Goal: Information Seeking & Learning: Learn about a topic

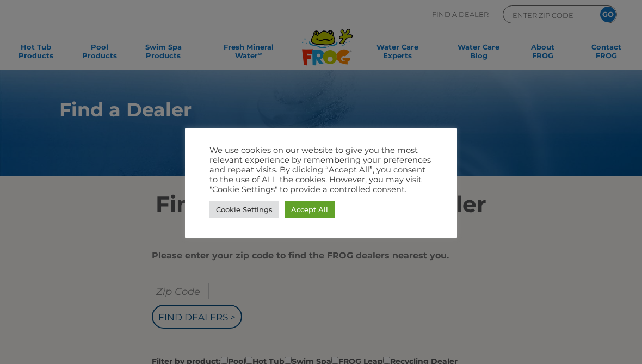
click at [319, 217] on link "Accept All" at bounding box center [309, 209] width 50 height 17
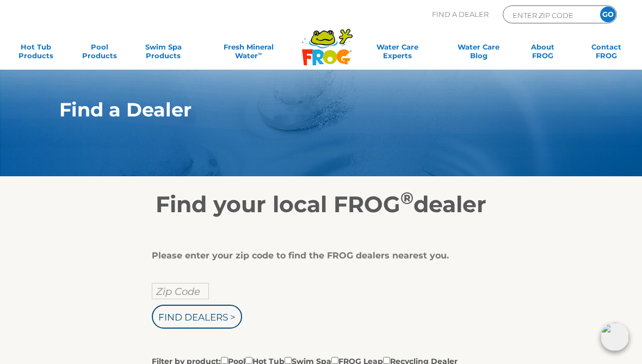
click at [181, 291] on input "Zip Code" at bounding box center [180, 291] width 57 height 16
type input "Zip Code"
click at [191, 299] on input "text" at bounding box center [180, 291] width 57 height 16
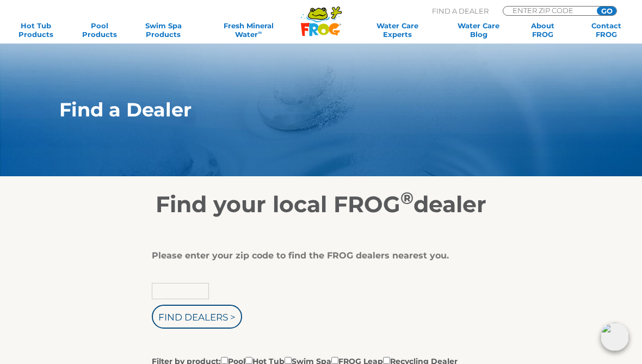
scroll to position [18, 0]
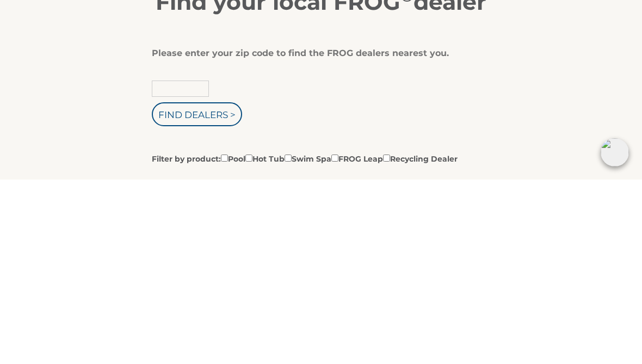
click at [185, 265] on input "text" at bounding box center [180, 273] width 57 height 16
type input "76505"
click at [224, 287] on input "Find Dealers >" at bounding box center [197, 299] width 90 height 24
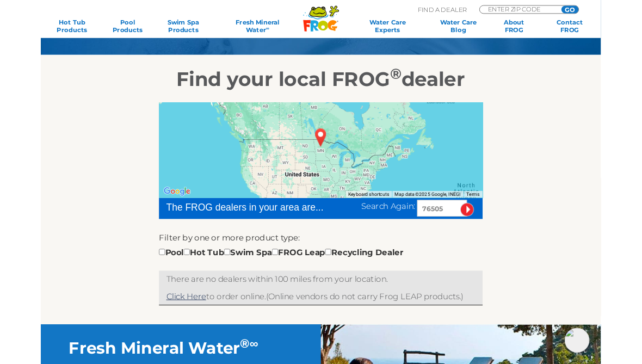
scroll to position [113, 0]
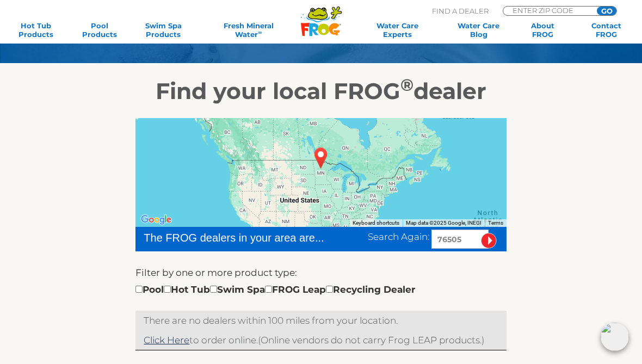
click at [472, 240] on input "76505" at bounding box center [459, 238] width 57 height 19
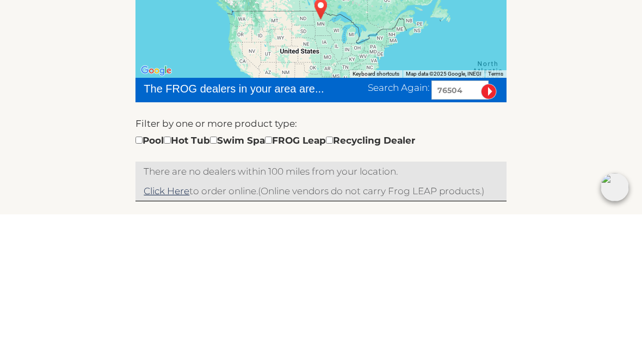
type input "76504"
click at [142, 286] on input "checkbox" at bounding box center [138, 289] width 7 height 7
checkbox input "true"
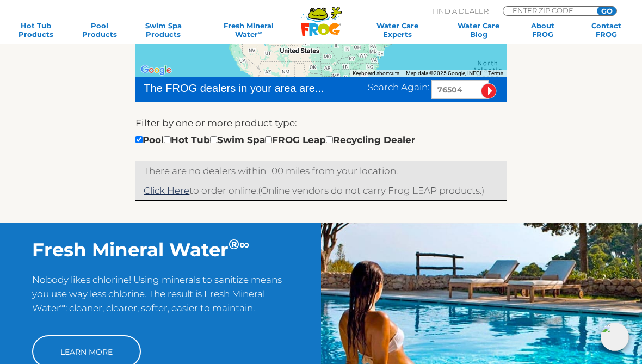
click at [188, 135] on div "Pool Hot Tub Swim Spa FROG Leap Recycling Dealer" at bounding box center [274, 140] width 279 height 14
click at [188, 141] on div "Pool Hot Tub Swim Spa FROG Leap Recycling Dealer" at bounding box center [274, 140] width 279 height 14
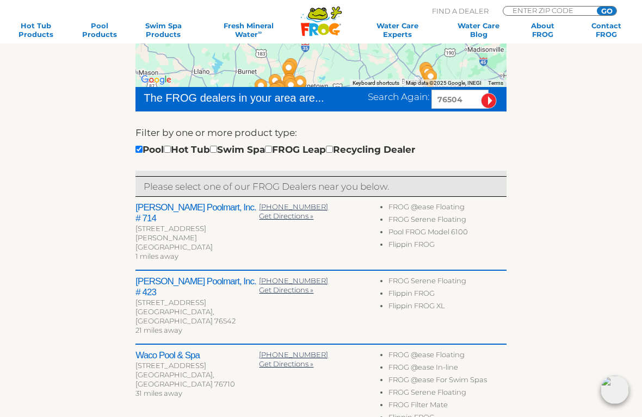
scroll to position [253, 0]
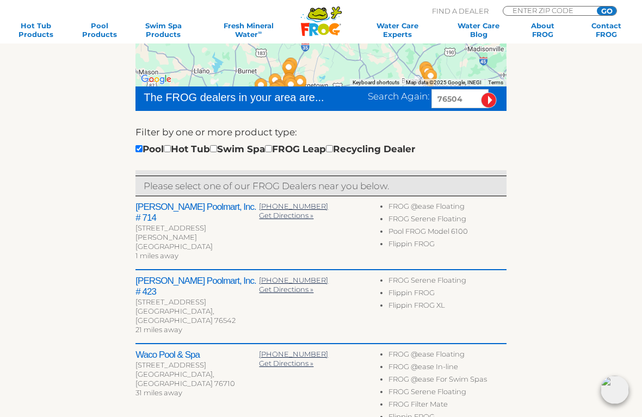
click at [171, 145] on input "checkbox" at bounding box center [167, 148] width 7 height 7
checkbox input "true"
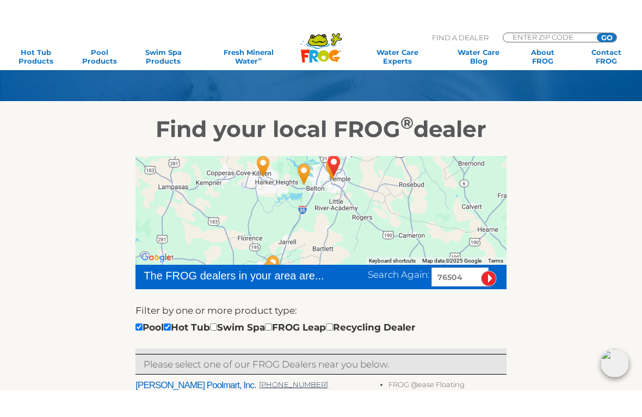
scroll to position [103, 0]
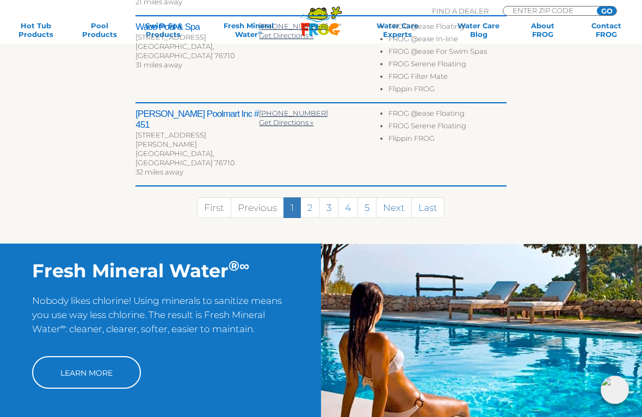
scroll to position [657, 0]
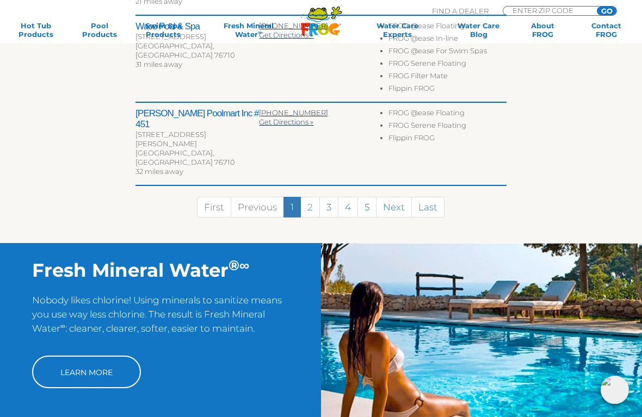
click at [109, 356] on link "Learn More" at bounding box center [86, 372] width 109 height 33
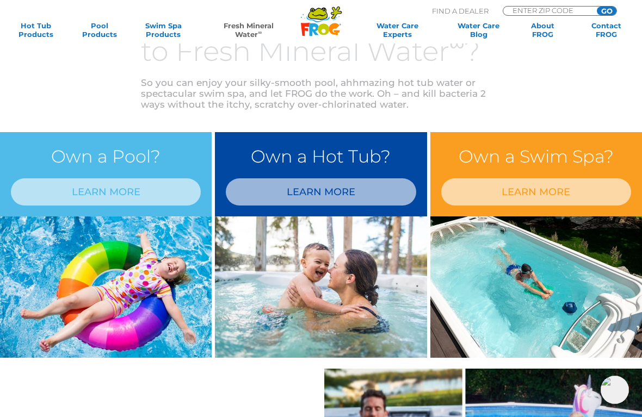
scroll to position [400, 0]
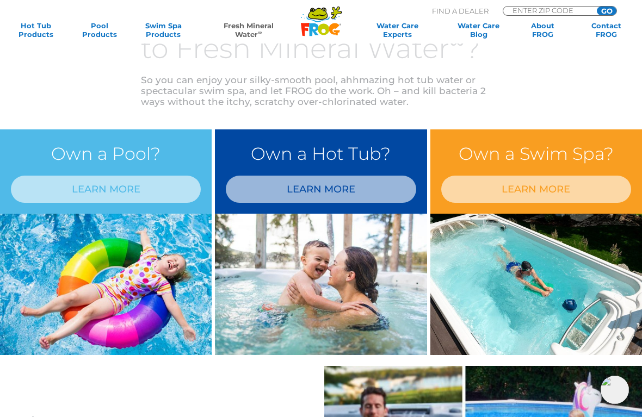
click at [71, 202] on link "LEARN MORE" at bounding box center [106, 189] width 190 height 27
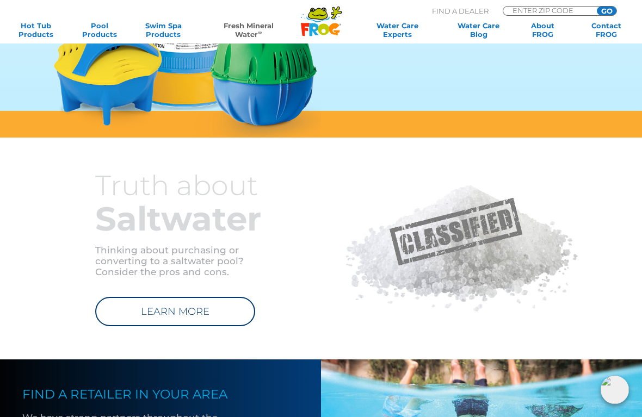
scroll to position [864, 0]
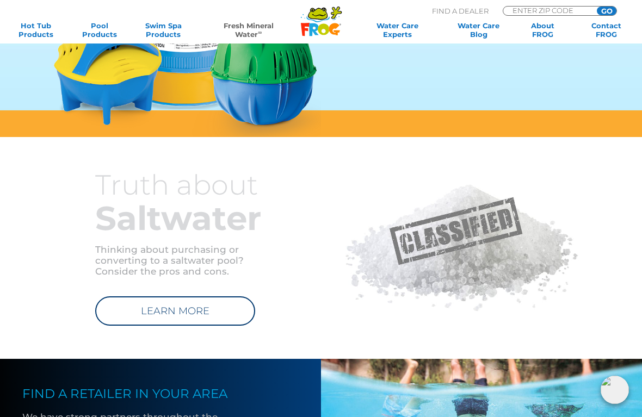
click at [207, 315] on link "LEARN MORE" at bounding box center [175, 310] width 160 height 29
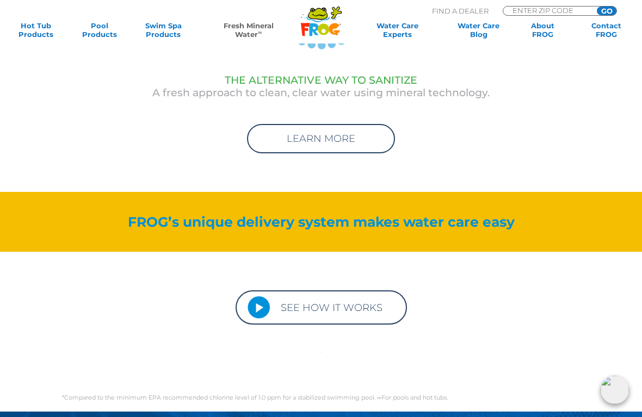
scroll to position [3154, 0]
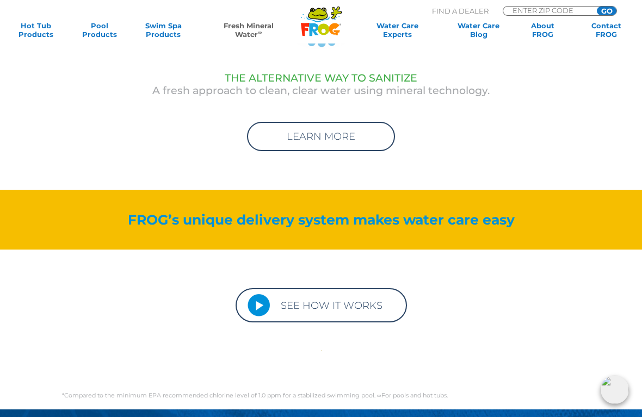
click at [342, 310] on link "SEE HOW IT WORKS" at bounding box center [320, 305] width 171 height 34
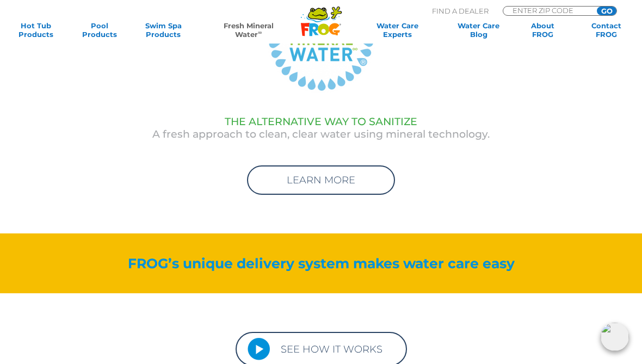
scroll to position [3109, 0]
